Goal: Find contact information: Obtain details needed to contact an individual or organization

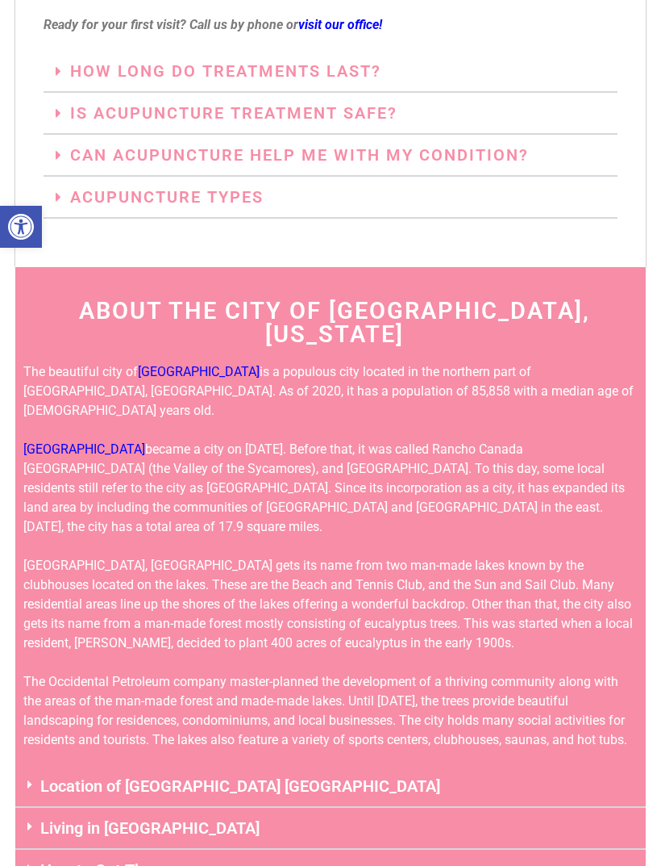
scroll to position [4485, 0]
click at [643, 560] on div "The beautiful city of Lake Forest is a populous city located in the northern pa…" at bounding box center [330, 556] width 631 height 387
click at [553, 808] on div "Living in Lake Forest CA" at bounding box center [330, 829] width 631 height 42
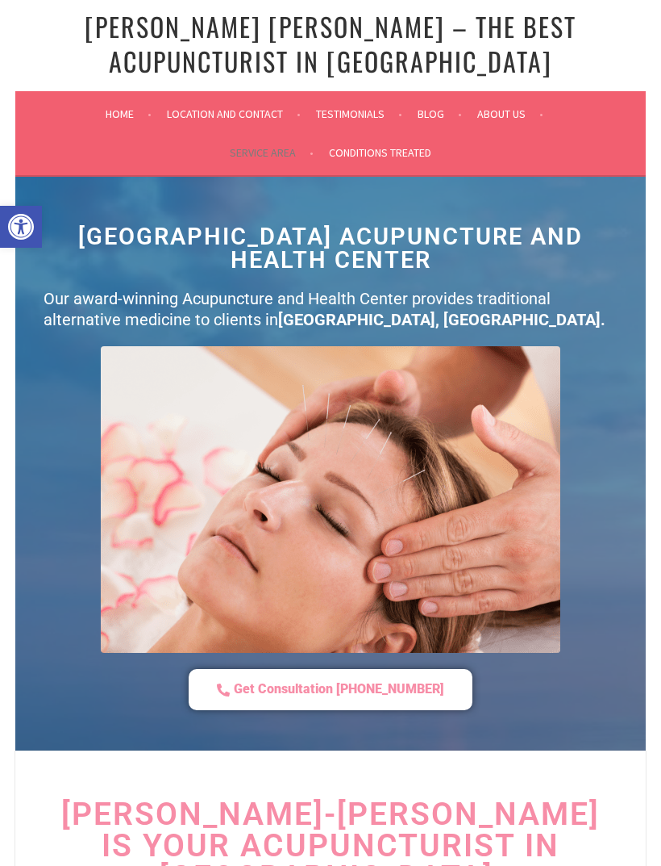
scroll to position [27, 0]
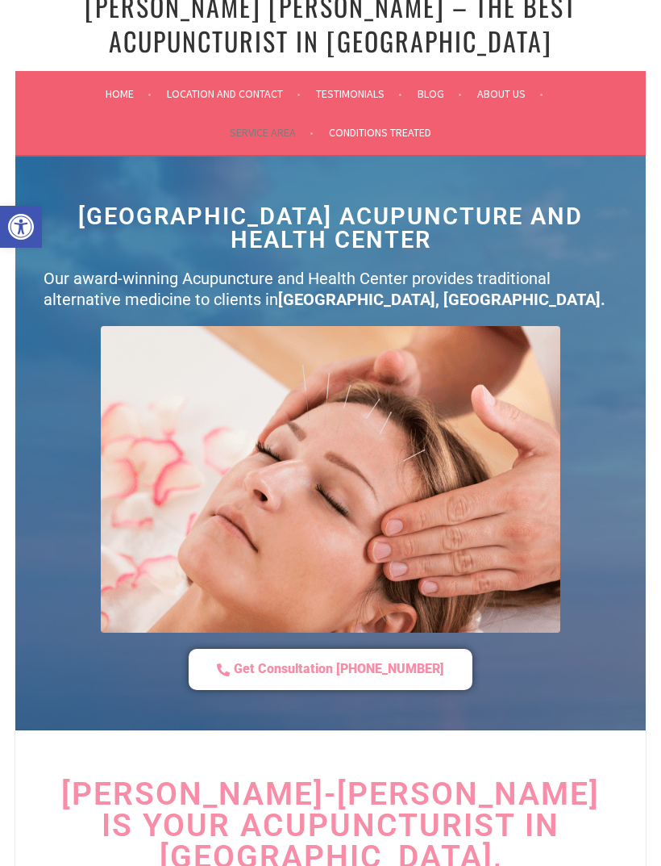
click at [123, 98] on link "Home" at bounding box center [129, 93] width 46 height 19
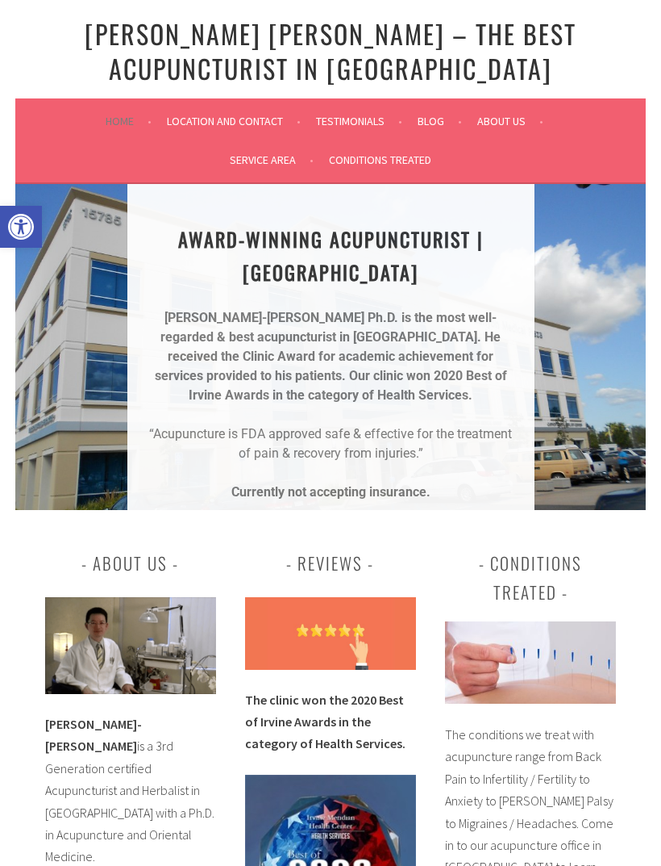
click at [236, 123] on link "Location and Contact" at bounding box center [234, 120] width 134 height 19
